Goal: Task Accomplishment & Management: Manage account settings

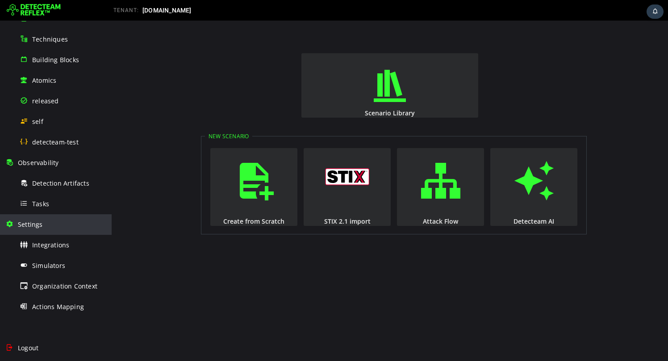
scroll to position [129, 0]
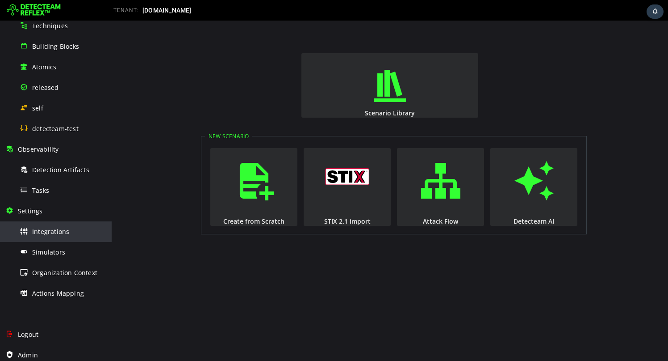
click at [65, 232] on span "Integrations" at bounding box center [50, 231] width 37 height 8
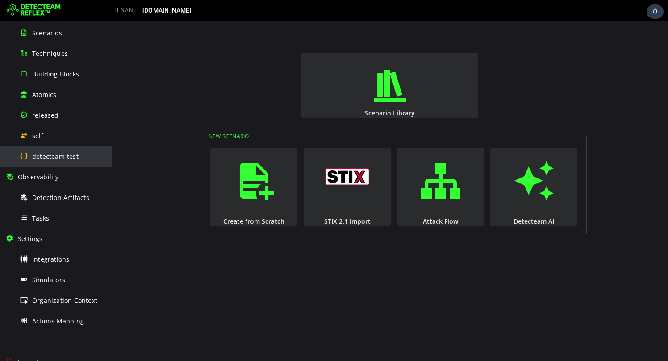
scroll to position [99, 0]
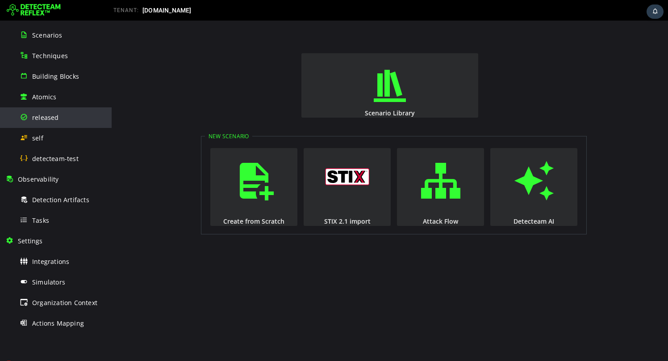
click at [63, 120] on div "released" at bounding box center [63, 117] width 87 height 20
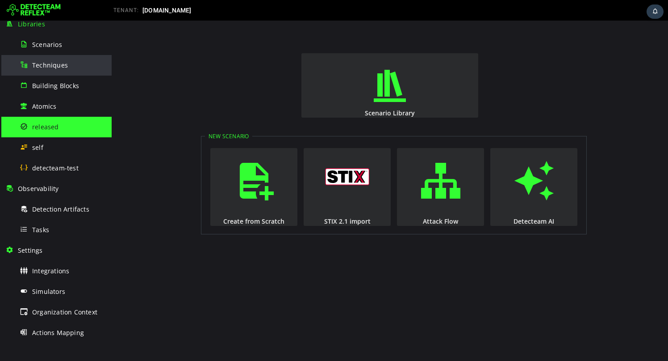
scroll to position [88, 0]
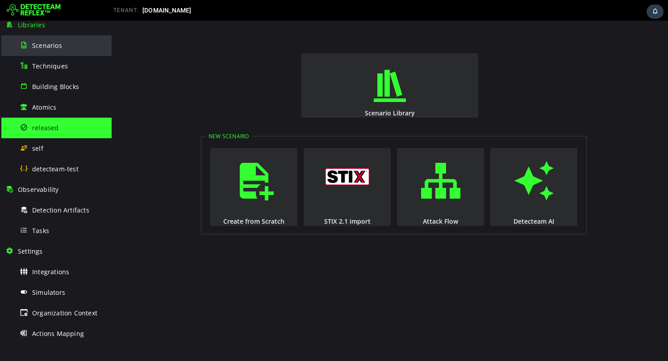
click at [72, 53] on div "Scenarios" at bounding box center [63, 45] width 87 height 20
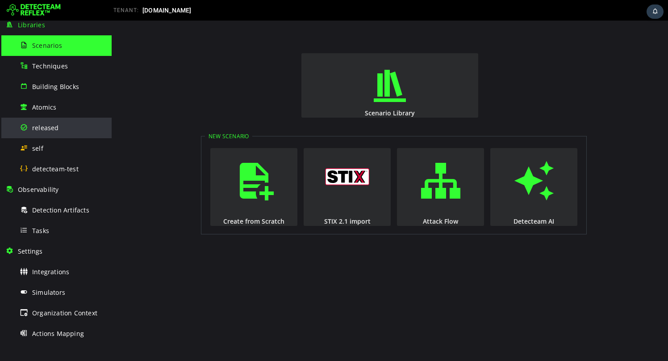
click at [64, 125] on div "released" at bounding box center [63, 127] width 87 height 20
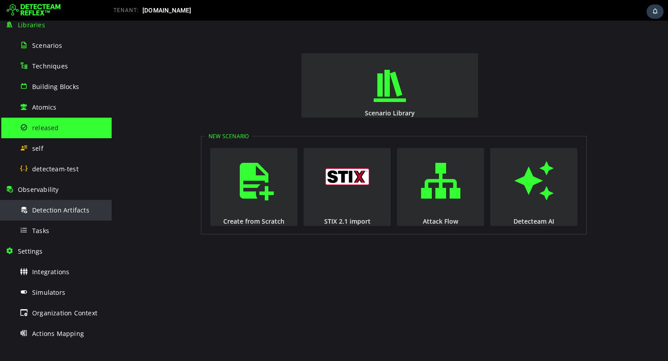
click at [57, 215] on div "Detection Artifacts" at bounding box center [63, 210] width 87 height 20
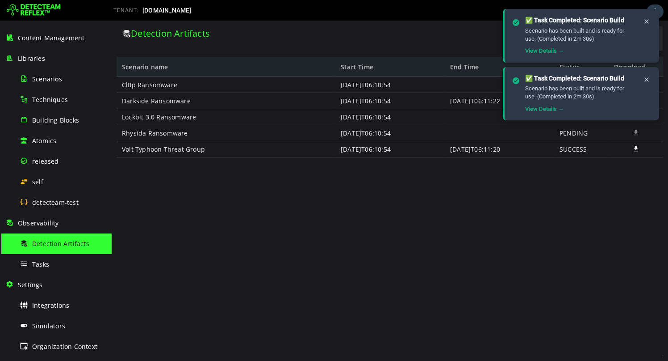
scroll to position [113, 0]
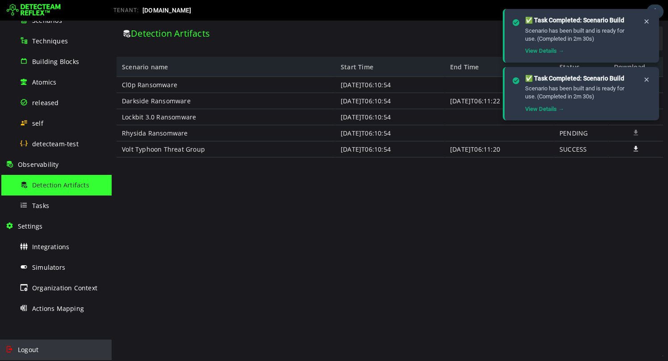
click at [55, 347] on div "Logout" at bounding box center [55, 349] width 101 height 21
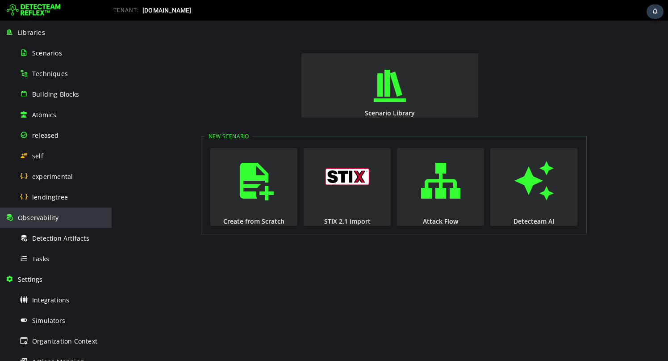
scroll to position [95, 0]
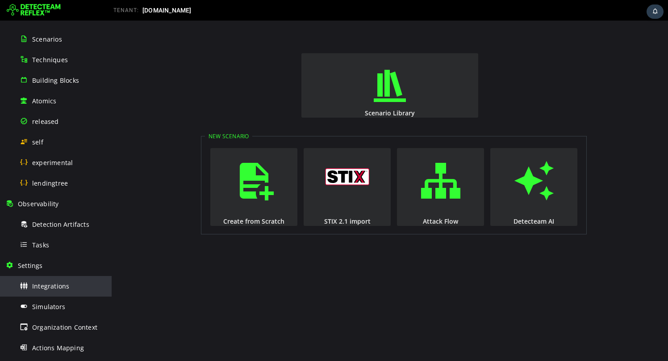
click at [72, 285] on div "Integrations" at bounding box center [63, 286] width 87 height 20
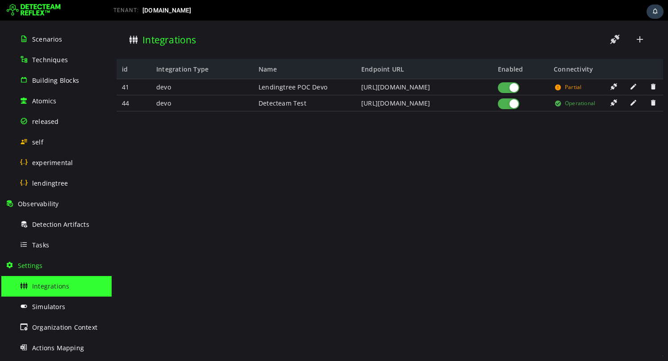
click at [631, 88] on span at bounding box center [633, 87] width 9 height 8
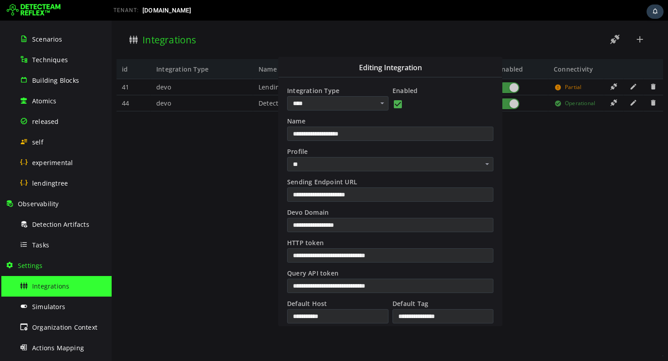
scroll to position [152, 0]
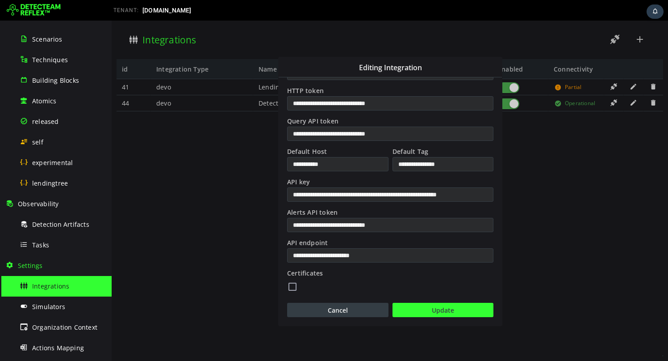
click at [361, 306] on button "Cancel" at bounding box center [337, 309] width 101 height 14
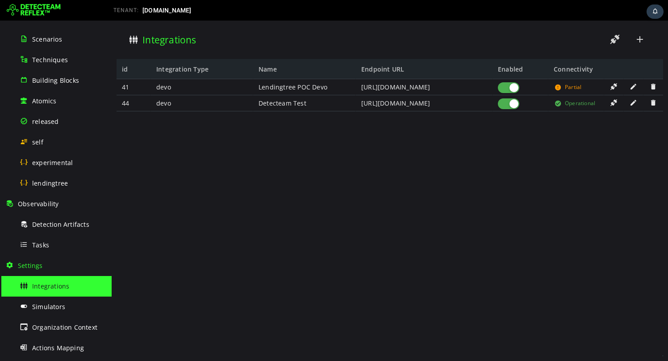
click at [633, 104] on span at bounding box center [633, 103] width 9 height 8
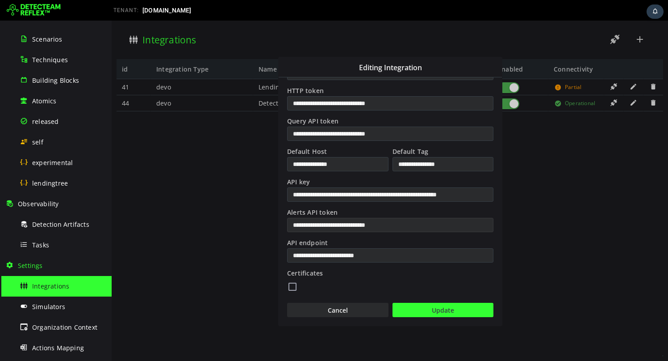
click at [397, 226] on input "**********" at bounding box center [390, 225] width 206 height 14
click at [350, 306] on button "Cancel" at bounding box center [337, 309] width 101 height 14
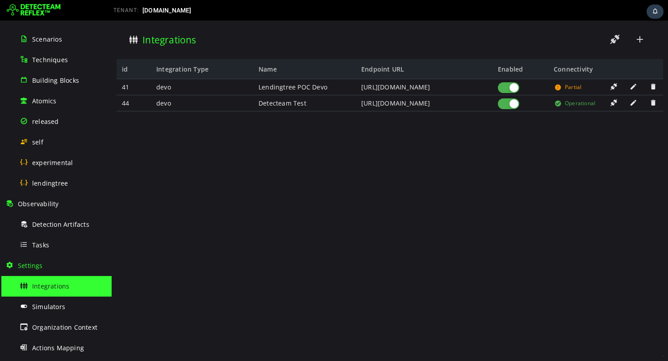
click at [634, 88] on span at bounding box center [633, 87] width 9 height 8
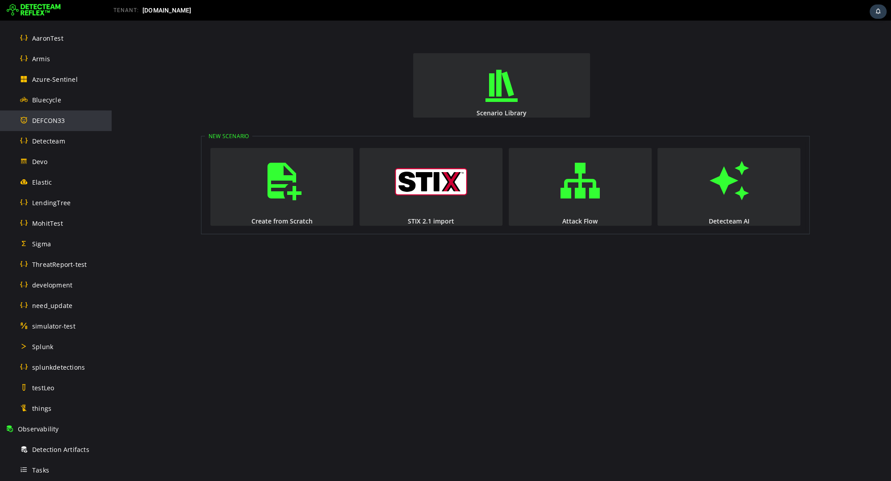
scroll to position [382, 0]
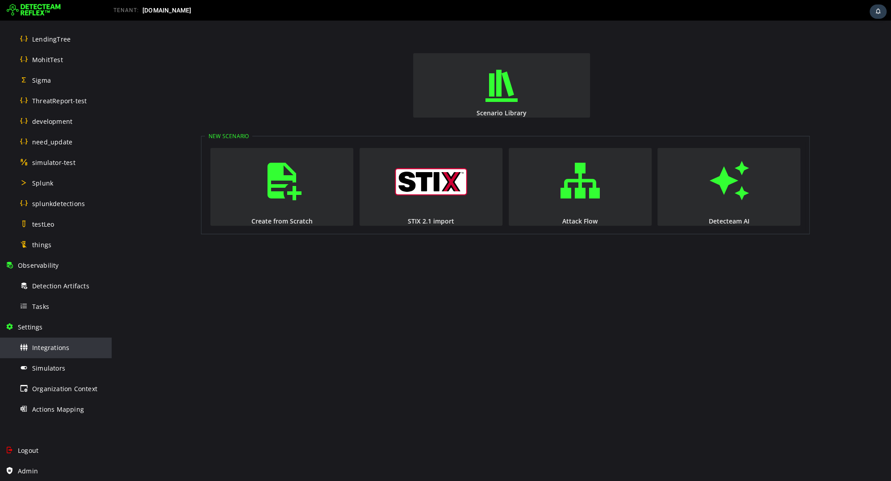
click at [32, 345] on span "Integrations" at bounding box center [50, 347] width 37 height 8
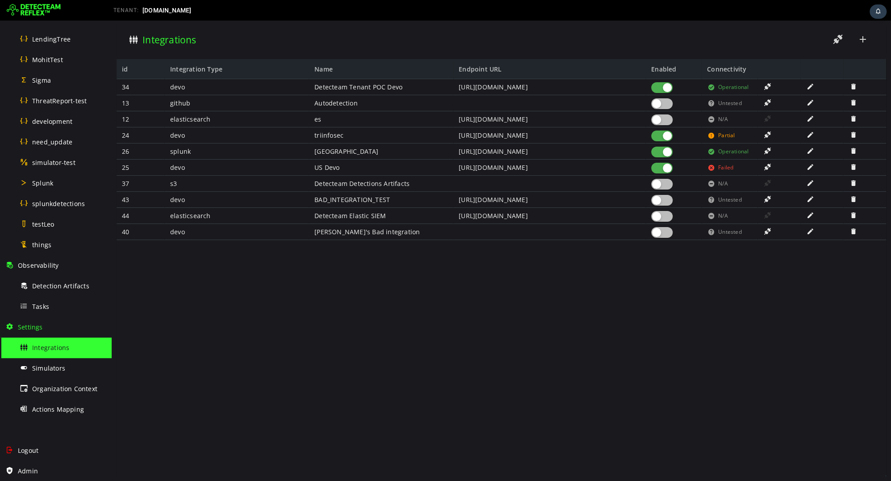
click at [809, 168] on span at bounding box center [810, 167] width 9 height 8
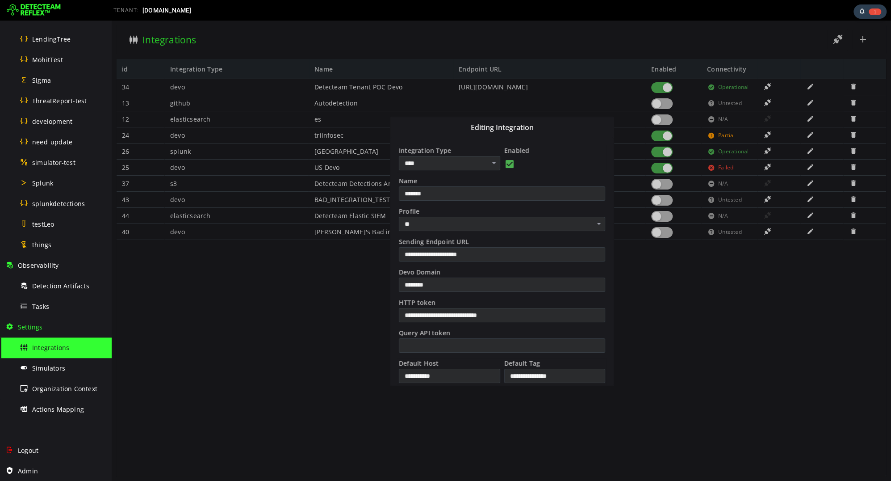
scroll to position [152, 0]
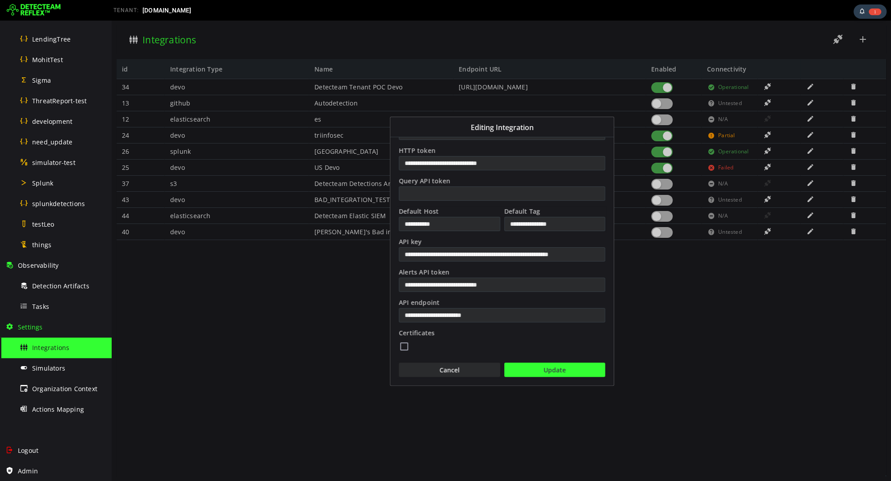
click at [426, 379] on div "**********" at bounding box center [501, 185] width 223 height 400
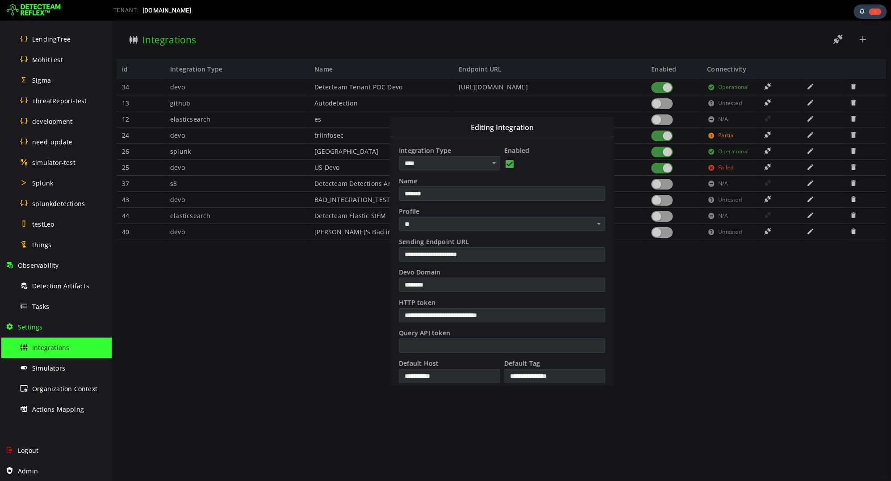
click at [436, 378] on input "**********" at bounding box center [449, 376] width 101 height 14
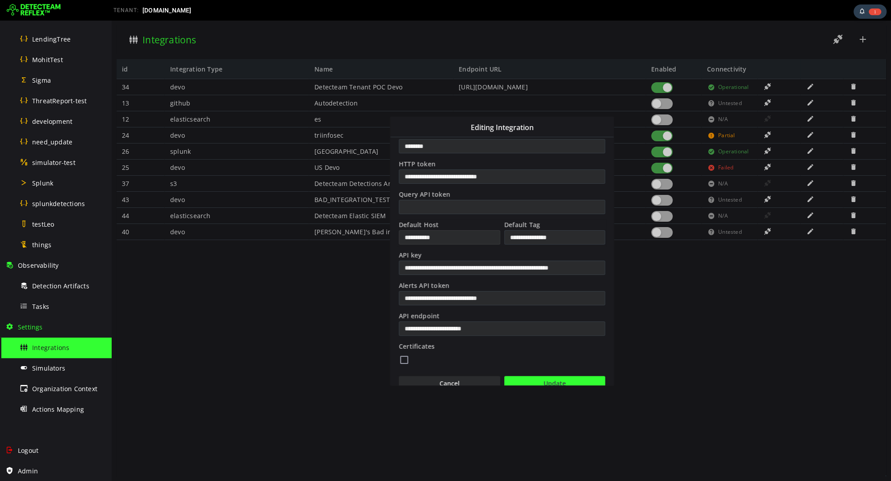
scroll to position [152, 0]
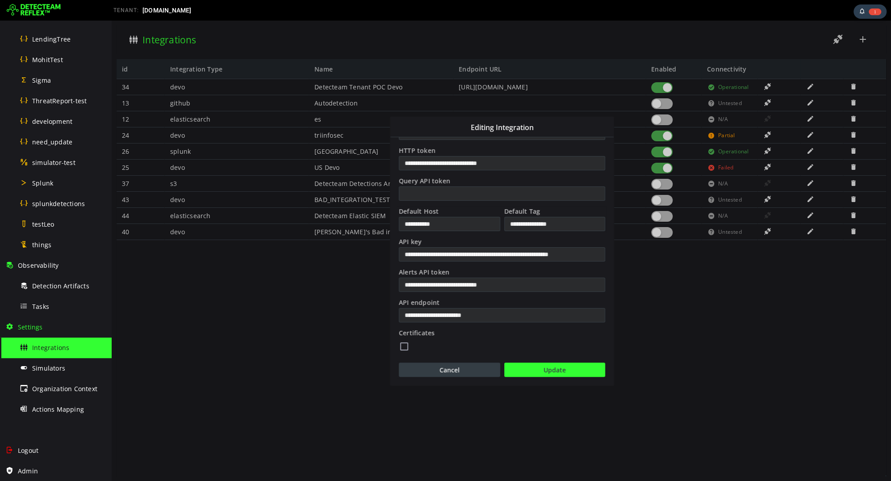
click at [443, 363] on button "Cancel" at bounding box center [449, 369] width 101 height 14
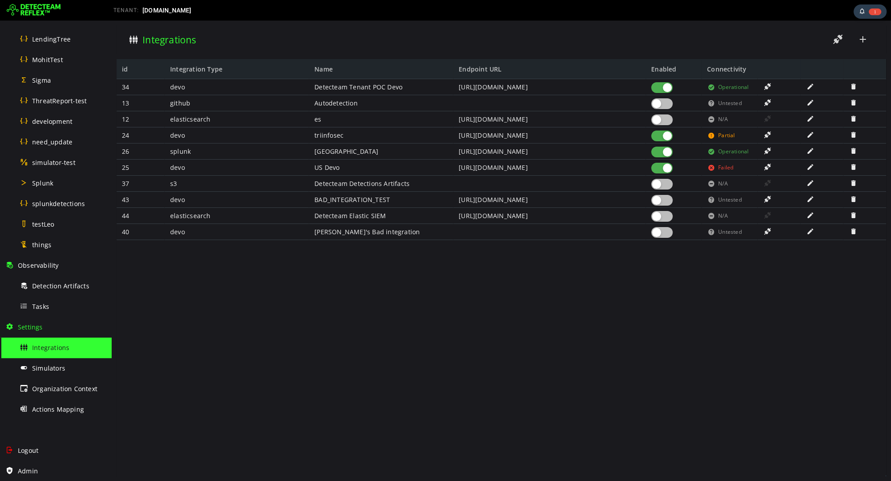
click at [814, 134] on span at bounding box center [810, 135] width 9 height 8
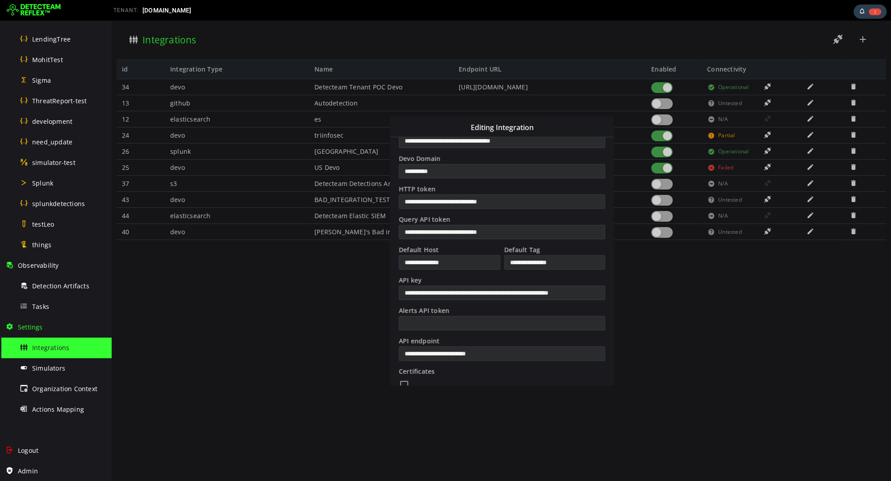
scroll to position [152, 1]
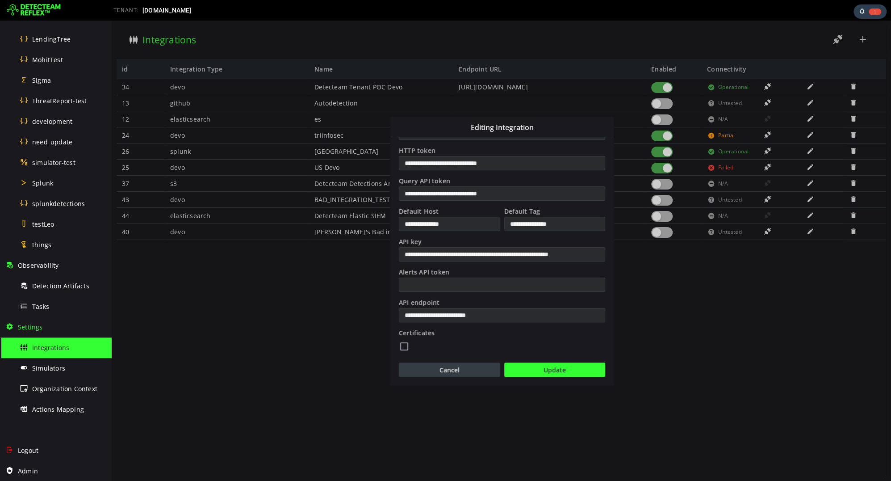
click at [472, 366] on button "Cancel" at bounding box center [449, 369] width 101 height 14
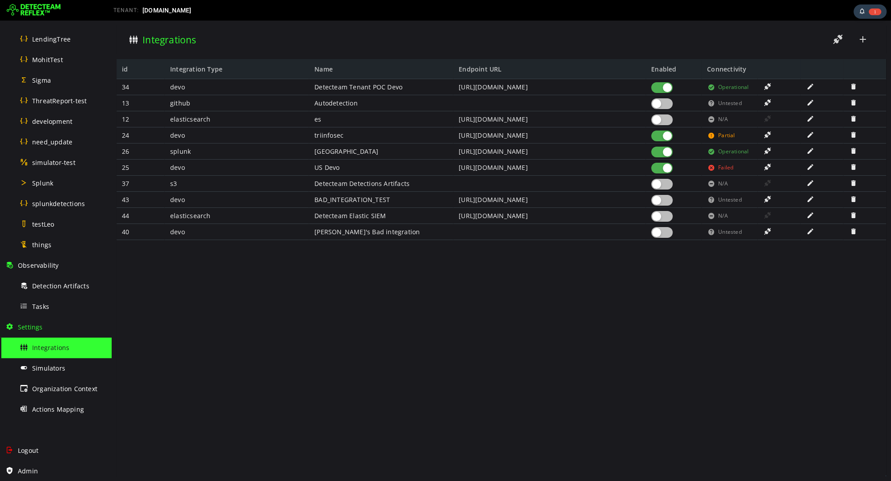
click at [543, 302] on div "34 13 12 24 26 25 37 43 44 40 devo github elasticsearch devo splunk devo s3 dev…" at bounding box center [502, 277] width 770 height 397
